Goal: Task Accomplishment & Management: Complete application form

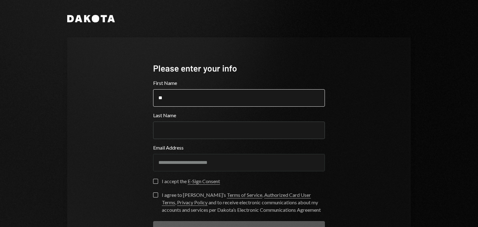
click at [212, 101] on input "**" at bounding box center [239, 97] width 172 height 17
type input "*******"
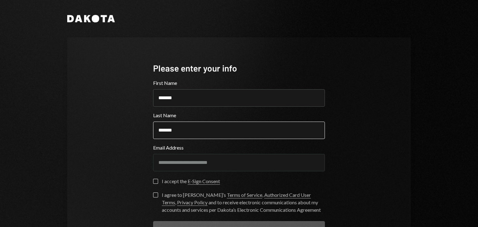
scroll to position [48, 0]
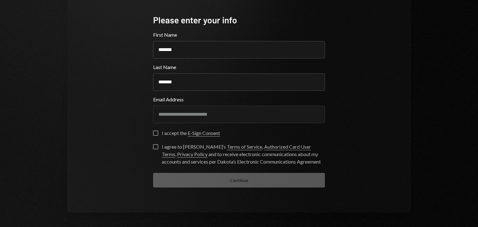
type input "*******"
click at [153, 131] on button "I accept the E-Sign Consent" at bounding box center [155, 133] width 5 height 5
click at [153, 149] on label "I agree to [PERSON_NAME]’s Terms of Service , Authorized Card User Terms , Priv…" at bounding box center [239, 154] width 172 height 21
click at [153, 149] on button "I agree to [PERSON_NAME]’s Terms of Service , Authorized Card User Terms , Priv…" at bounding box center [155, 146] width 5 height 5
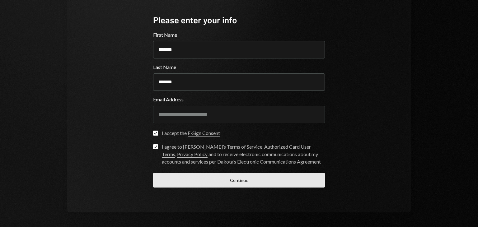
click at [203, 180] on button "Continue" at bounding box center [239, 180] width 172 height 15
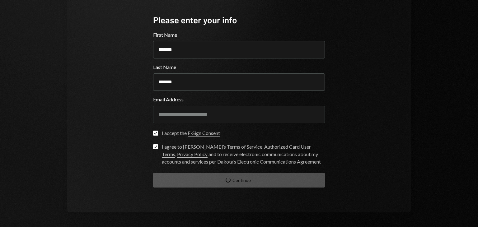
scroll to position [7, 0]
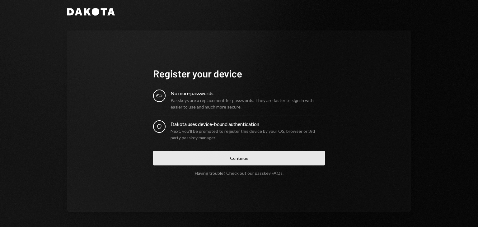
click at [235, 160] on button "Continue" at bounding box center [239, 158] width 172 height 15
click at [269, 161] on button "Continue" at bounding box center [239, 158] width 172 height 15
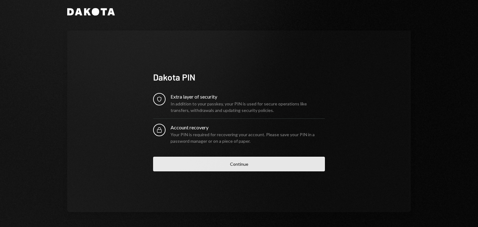
click at [247, 168] on button "Continue" at bounding box center [239, 164] width 172 height 15
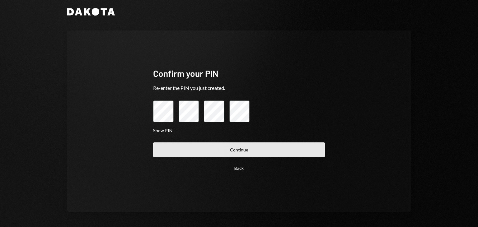
click at [244, 152] on button "Continue" at bounding box center [239, 149] width 172 height 15
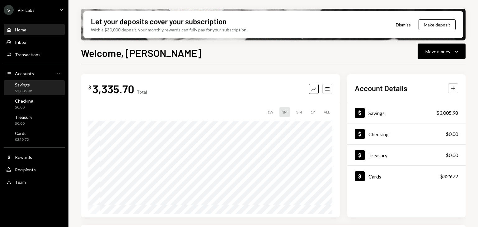
click at [46, 86] on div "Savings $3,005.98" at bounding box center [34, 88] width 56 height 12
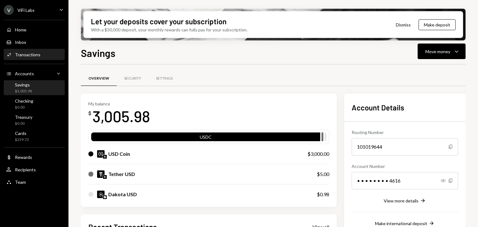
click at [31, 52] on div "Transactions" at bounding box center [28, 54] width 26 height 5
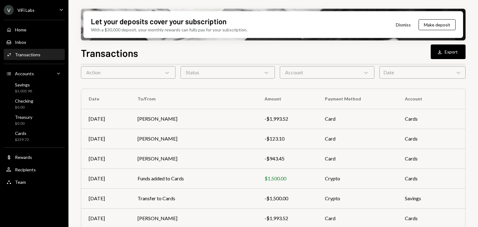
scroll to position [27, 0]
